Goal: Task Accomplishment & Management: Complete application form

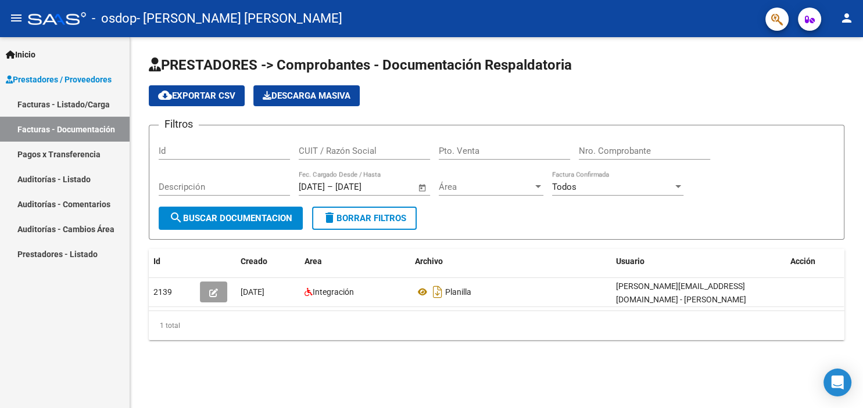
click at [535, 99] on div "cloud_download Exportar CSV Descarga Masiva" at bounding box center [496, 95] width 695 height 21
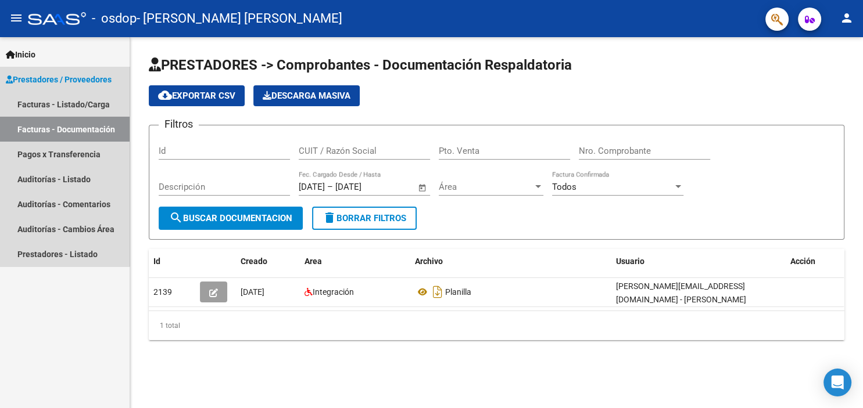
click at [35, 80] on span "Prestadores / Proveedores" at bounding box center [59, 79] width 106 height 13
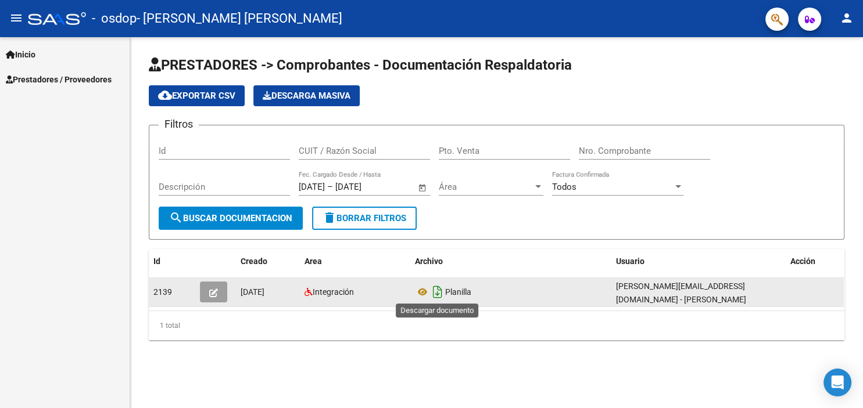
click at [437, 291] on icon "Descargar documento" at bounding box center [437, 292] width 15 height 19
click at [422, 289] on icon at bounding box center [422, 292] width 15 height 14
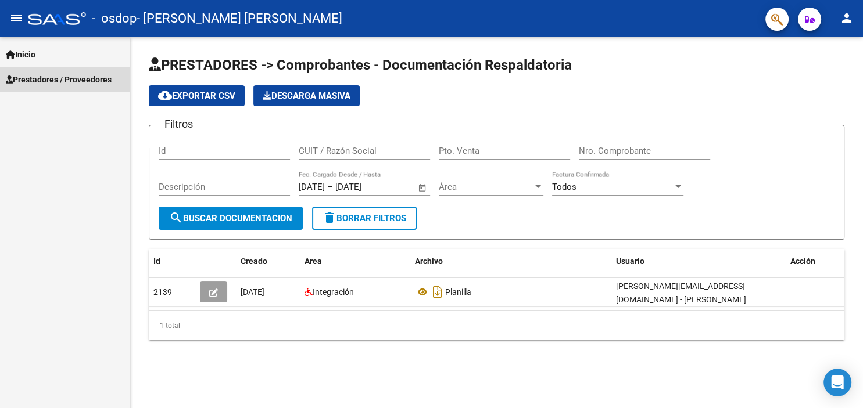
click at [63, 76] on span "Prestadores / Proveedores" at bounding box center [59, 79] width 106 height 13
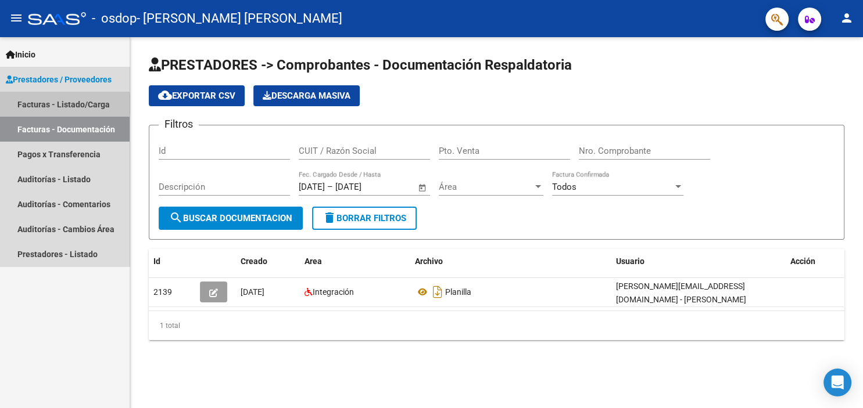
click at [62, 104] on link "Facturas - Listado/Carga" at bounding box center [65, 104] width 130 height 25
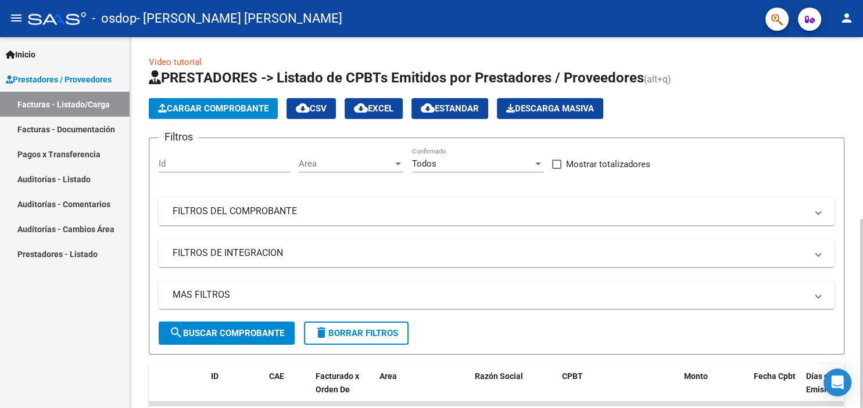
click at [862, 220] on div at bounding box center [861, 314] width 3 height 189
click at [236, 104] on span "Cargar Comprobante" at bounding box center [213, 108] width 110 height 10
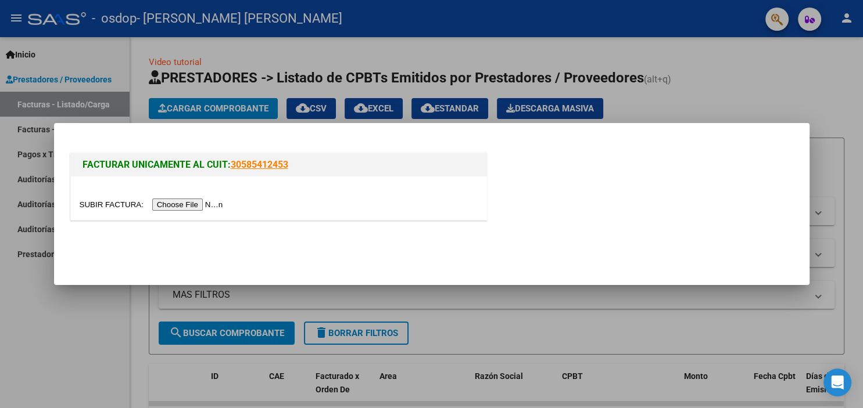
click at [105, 201] on input "file" at bounding box center [153, 205] width 147 height 12
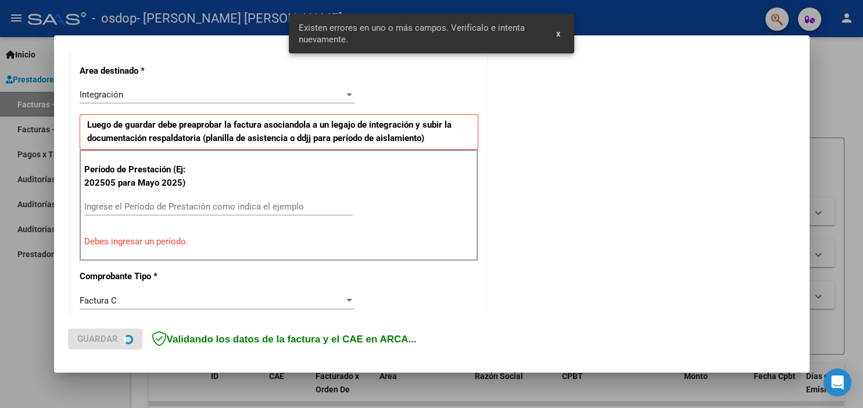
scroll to position [260, 0]
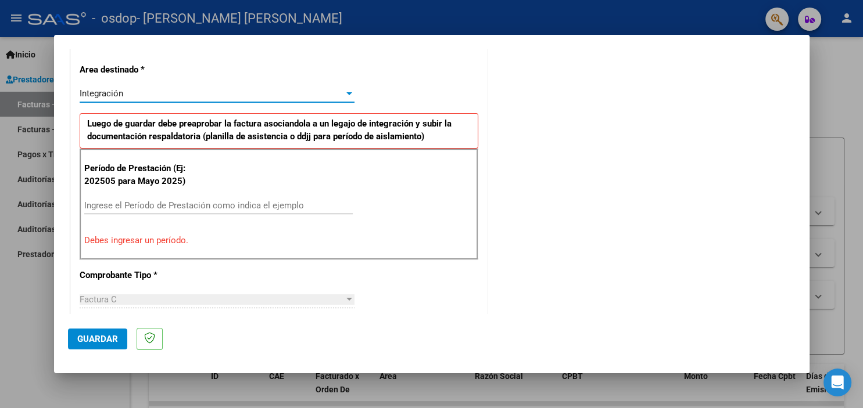
click at [341, 91] on div "Integración" at bounding box center [212, 93] width 264 height 10
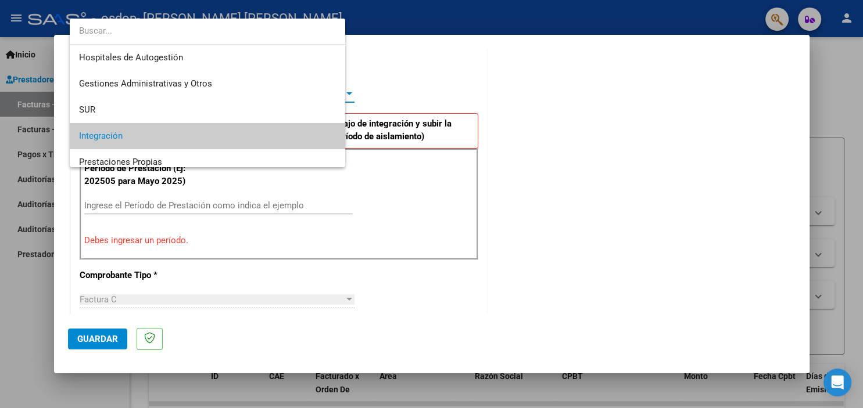
scroll to position [43, 0]
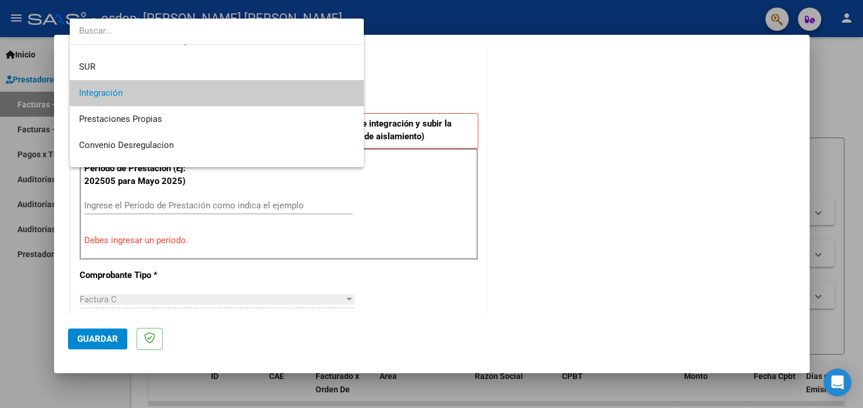
click at [286, 90] on span "Integración" at bounding box center [216, 93] width 275 height 26
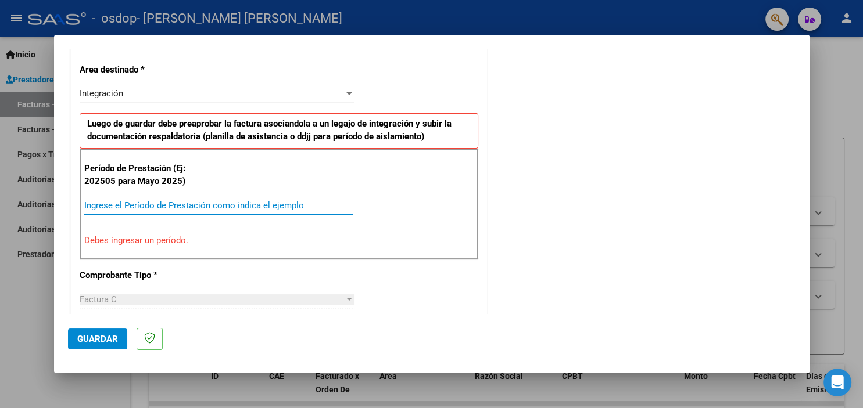
click at [201, 200] on input "Ingrese el Período de Prestación como indica el ejemplo" at bounding box center [218, 205] width 268 height 10
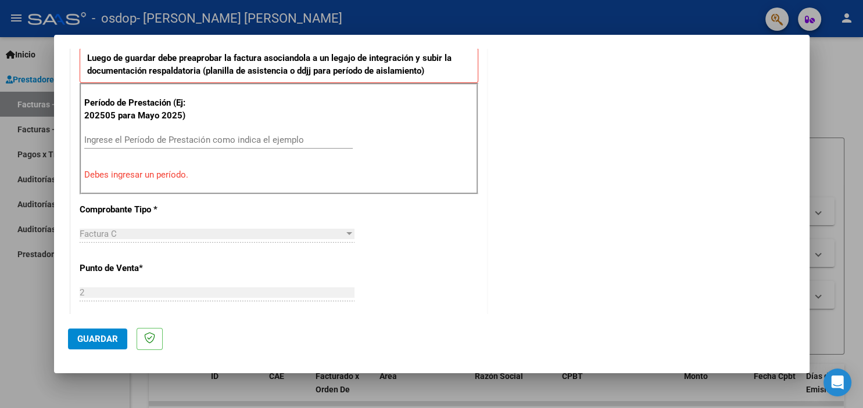
scroll to position [320, 0]
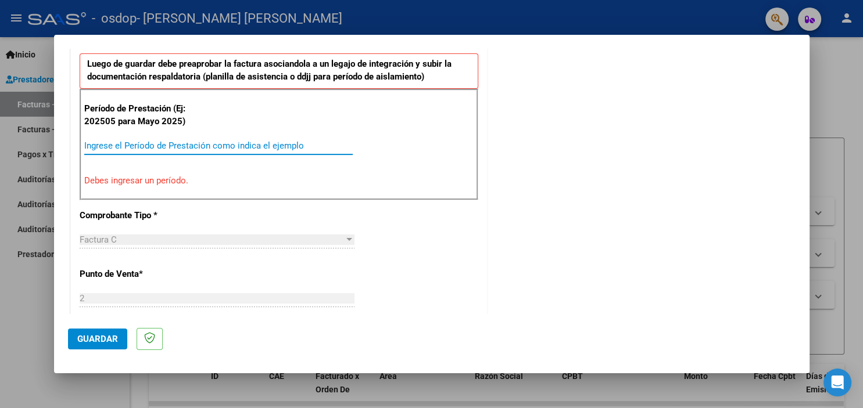
click at [149, 141] on input "Ingrese el Período de Prestación como indica el ejemplo" at bounding box center [218, 146] width 268 height 10
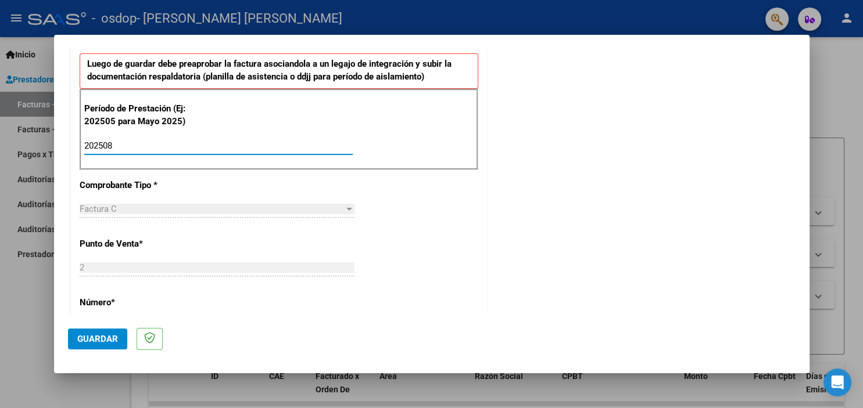
type input "202508"
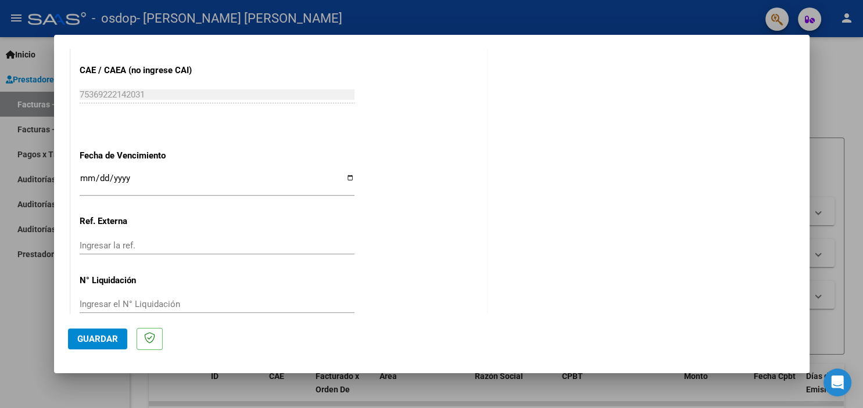
scroll to position [741, 0]
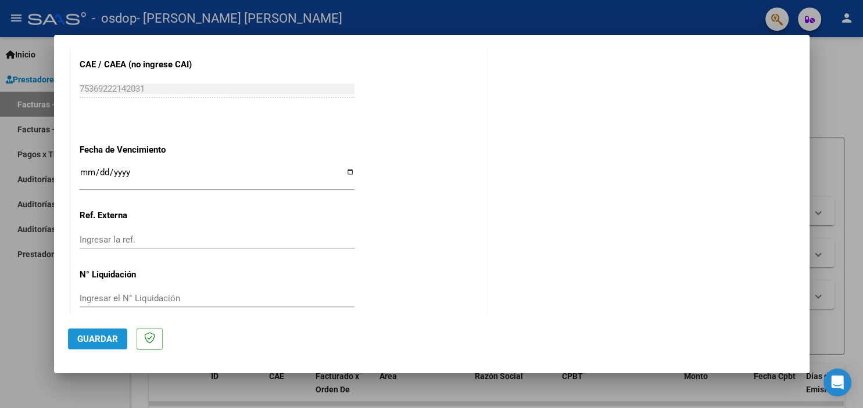
click at [104, 341] on span "Guardar" at bounding box center [97, 339] width 41 height 10
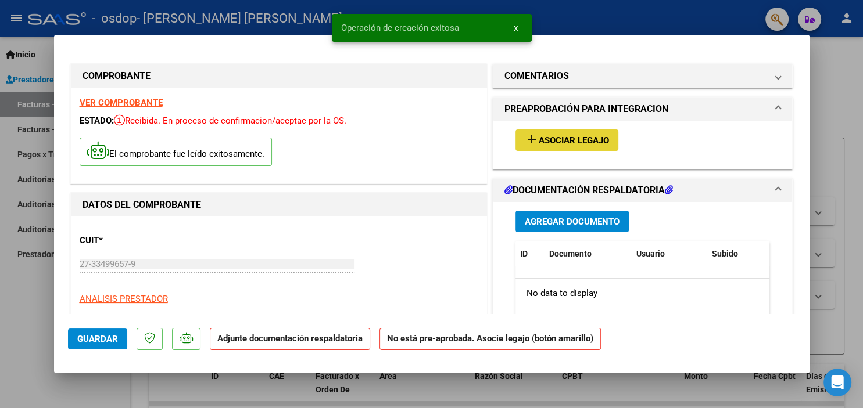
click at [591, 145] on span "Asociar Legajo" at bounding box center [574, 140] width 70 height 10
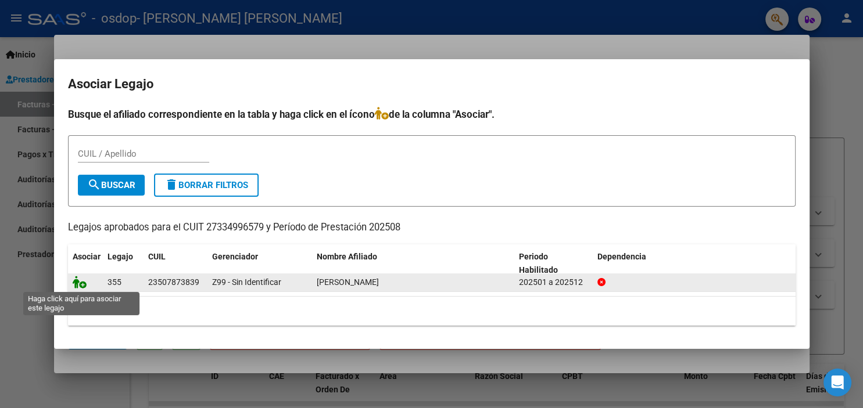
click at [84, 286] on icon at bounding box center [80, 282] width 14 height 13
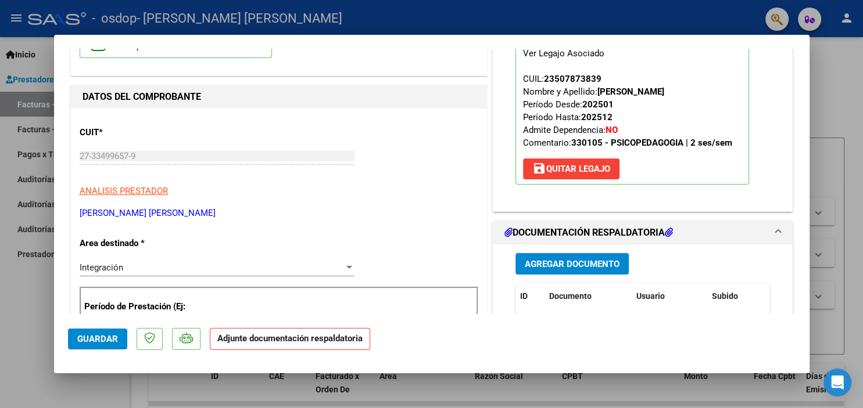
scroll to position [115, 0]
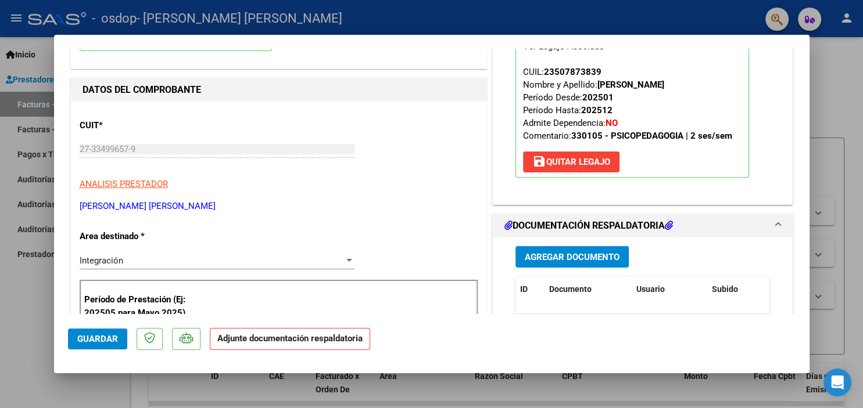
click at [580, 254] on span "Agregar Documento" at bounding box center [572, 257] width 95 height 10
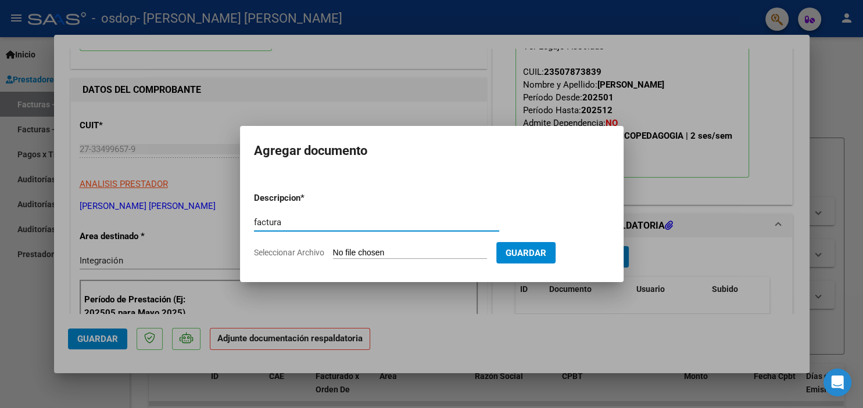
type input "factura"
click at [349, 250] on input "Seleccionar Archivo" at bounding box center [410, 253] width 154 height 11
type input "C:\fakepath\27334996579_011_00002_00001887.pdf"
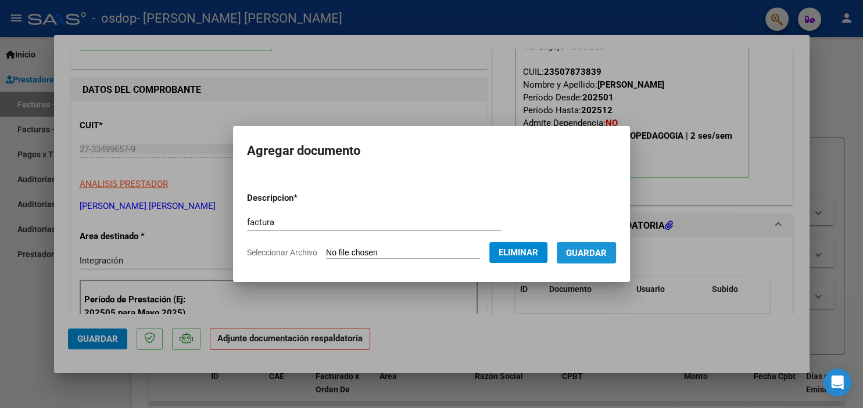
click at [602, 253] on span "Guardar" at bounding box center [586, 253] width 41 height 10
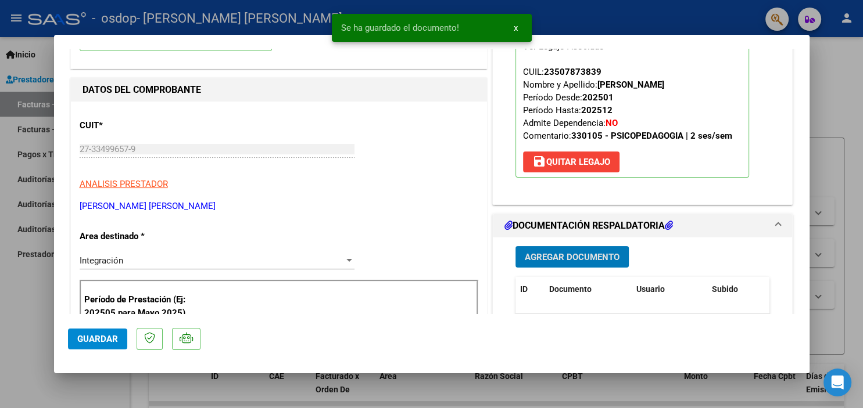
click at [603, 228] on h1 "DOCUMENTACIÓN RESPALDATORIA" at bounding box center [588, 226] width 168 height 14
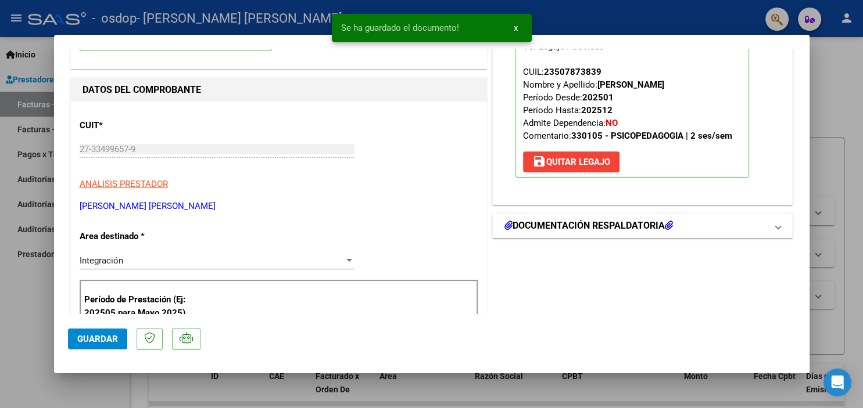
click at [603, 228] on h1 "DOCUMENTACIÓN RESPALDATORIA" at bounding box center [588, 226] width 168 height 14
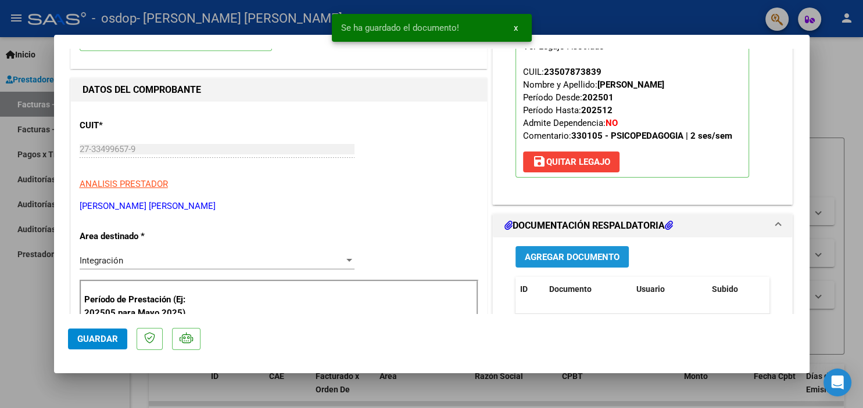
click at [586, 252] on span "Agregar Documento" at bounding box center [572, 257] width 95 height 10
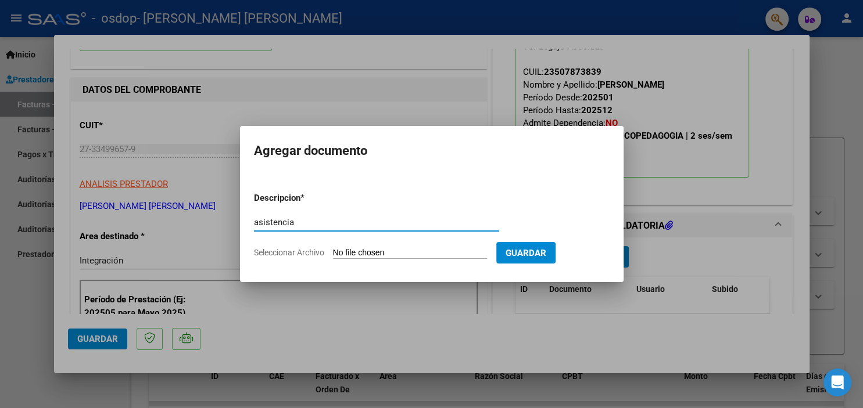
type input "asistencia"
click at [361, 252] on input "Seleccionar Archivo" at bounding box center [410, 253] width 154 height 11
type input "C:\fakepath\Asistencia [PERSON_NAME].pdf"
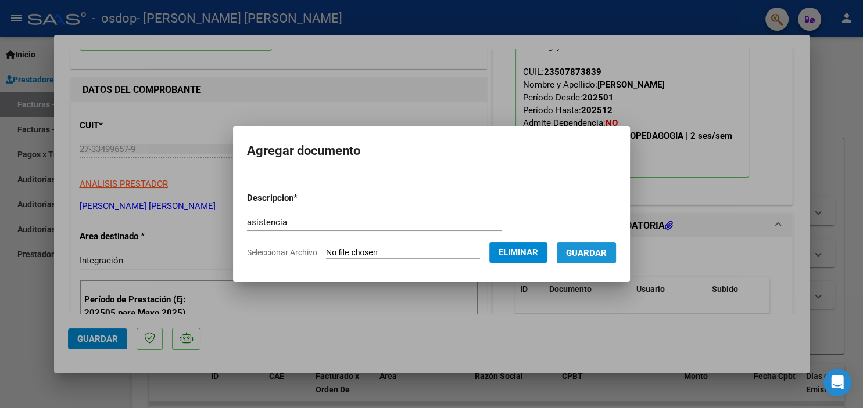
click at [575, 257] on span "Guardar" at bounding box center [586, 253] width 41 height 10
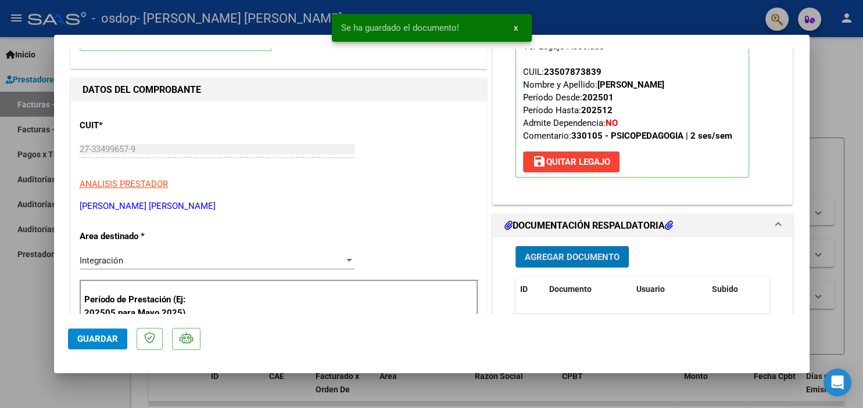
click at [568, 214] on mat-expansion-panel-header "DOCUMENTACIÓN RESPALDATORIA" at bounding box center [643, 225] width 300 height 23
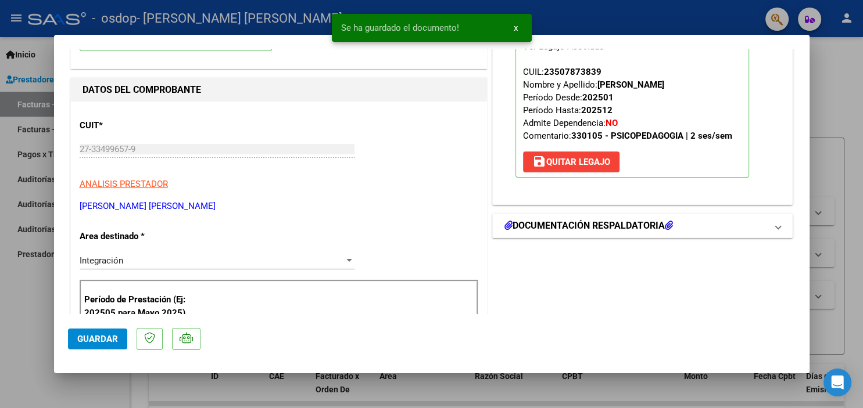
click at [566, 224] on h1 "DOCUMENTACIÓN RESPALDATORIA" at bounding box center [588, 226] width 168 height 14
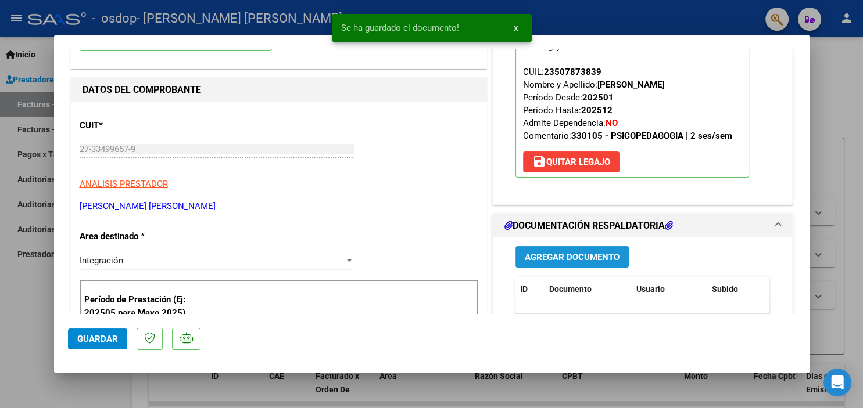
click at [566, 254] on span "Agregar Documento" at bounding box center [572, 257] width 95 height 10
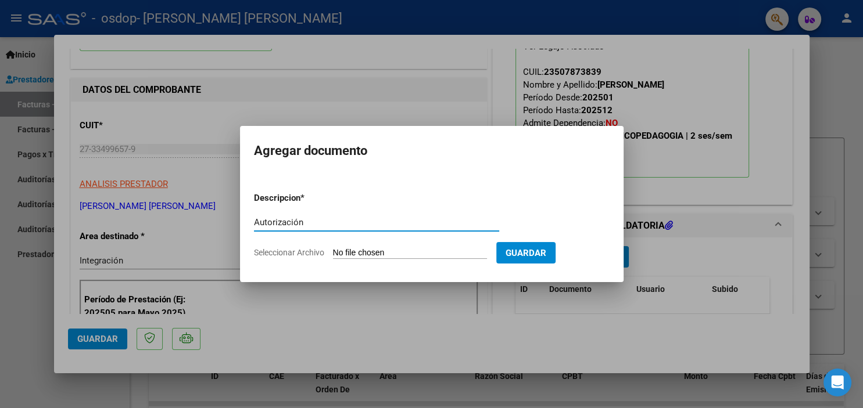
type input "Autorización"
click at [368, 253] on input "Seleccionar Archivo" at bounding box center [410, 253] width 154 height 11
type input "C:\fakepath\Autorización [PERSON_NAME].pdf"
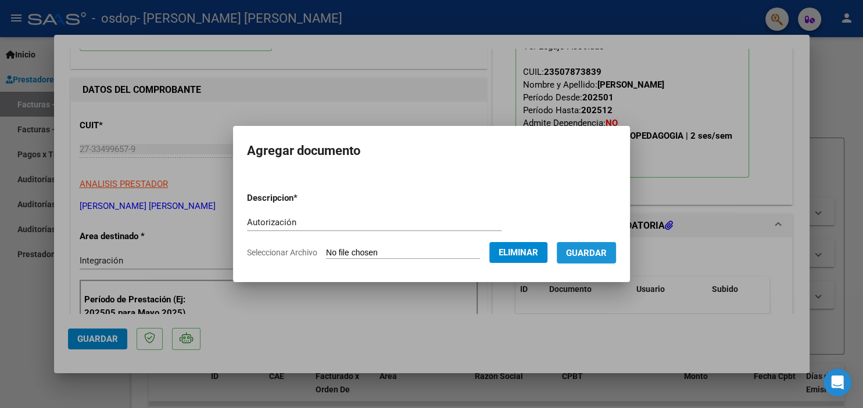
click at [573, 252] on span "Guardar" at bounding box center [586, 253] width 41 height 10
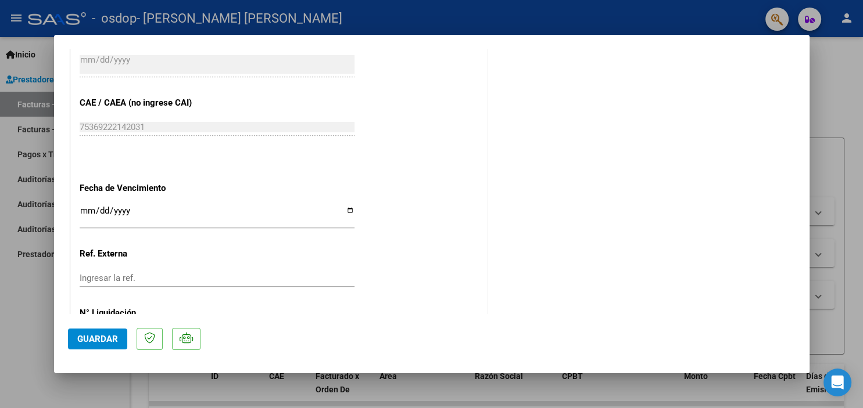
scroll to position [759, 0]
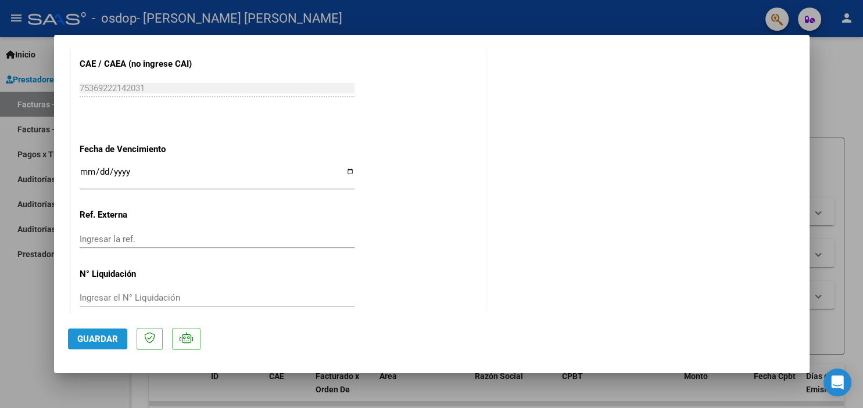
click at [87, 338] on span "Guardar" at bounding box center [97, 339] width 41 height 10
